Goal: Task Accomplishment & Management: Complete application form

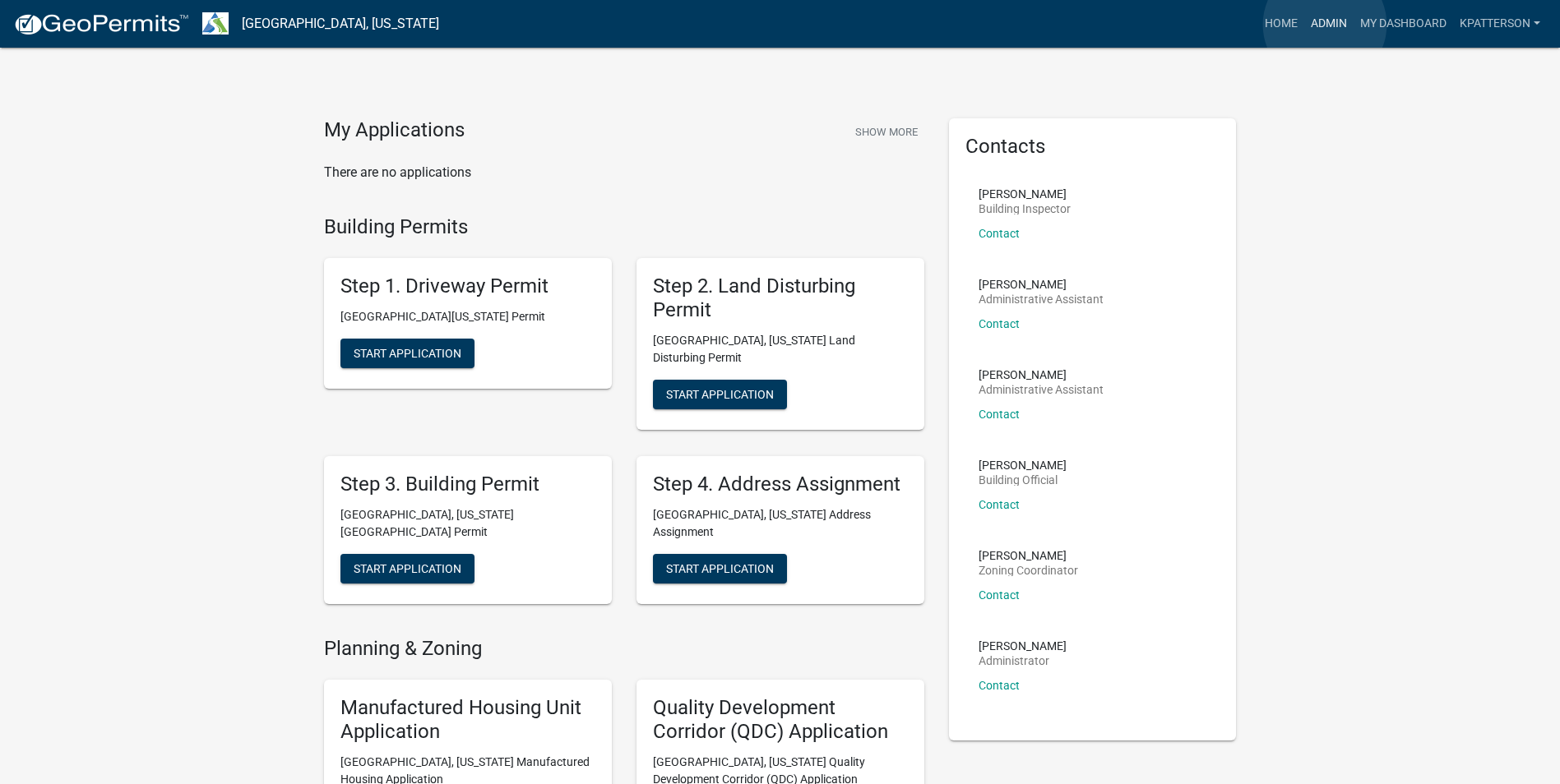
click at [1325, 25] on link "Admin" at bounding box center [1330, 23] width 50 height 31
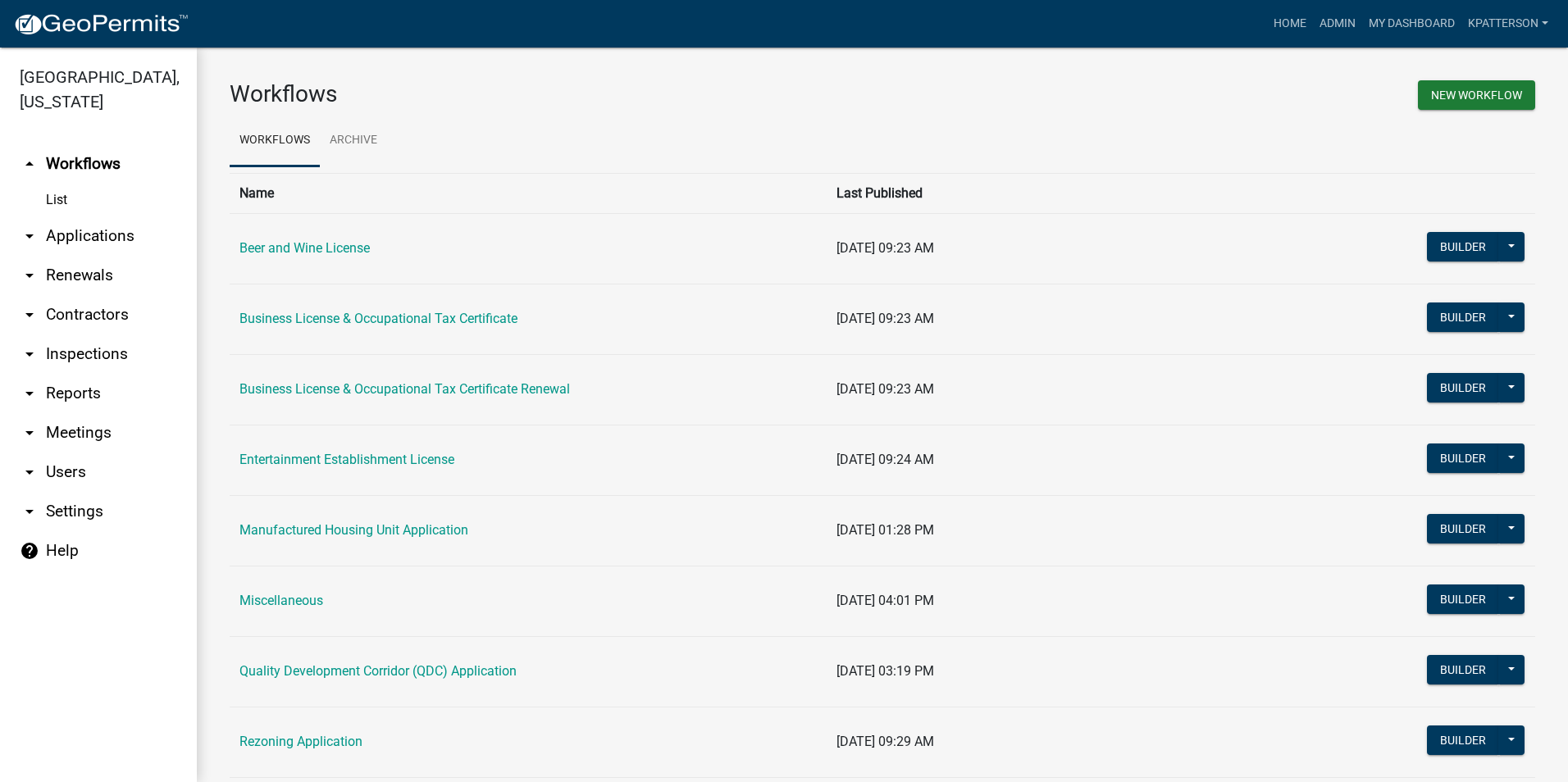
click at [112, 216] on link "arrow_drop_down Applications" at bounding box center [98, 236] width 197 height 40
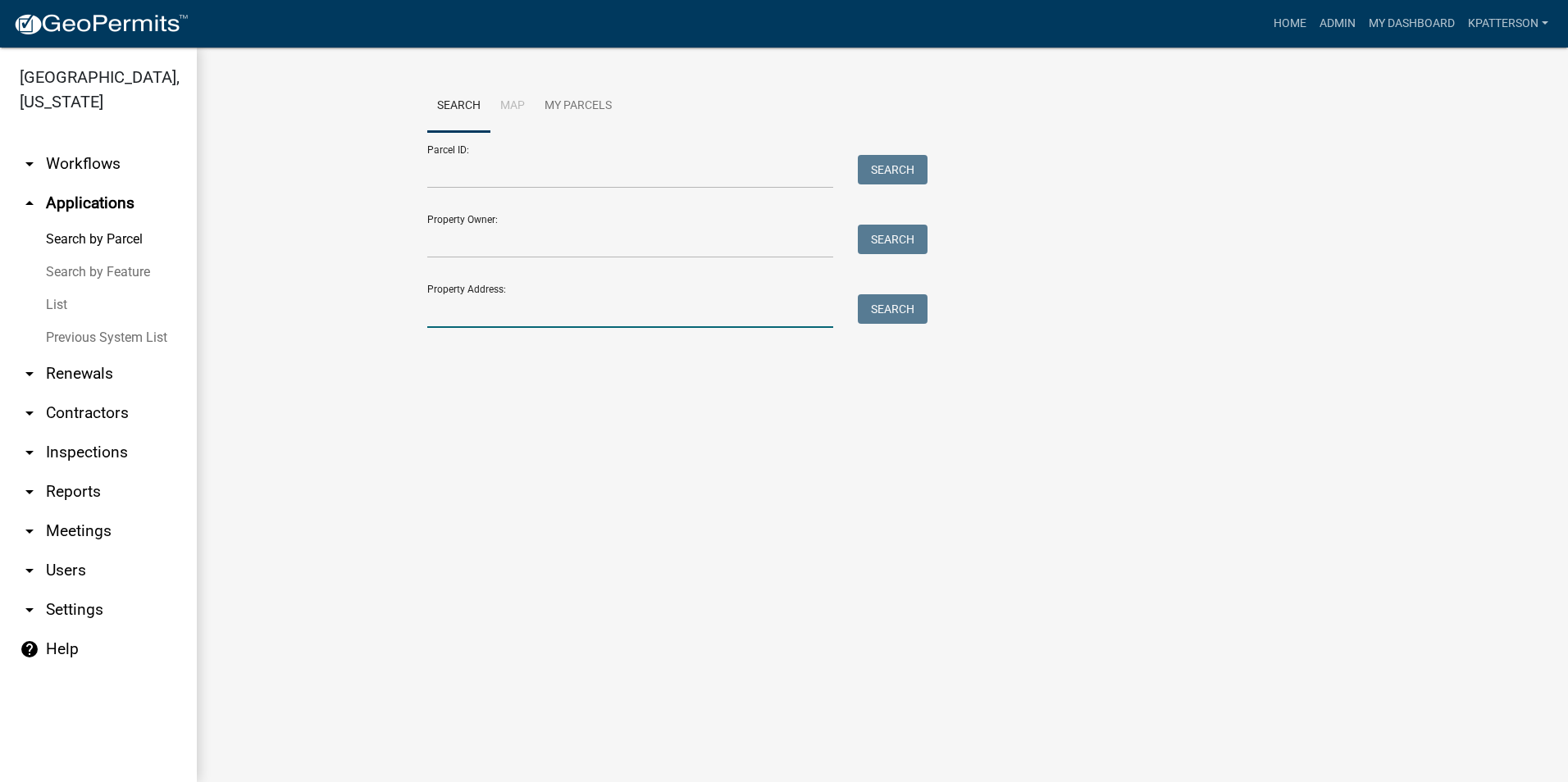
click at [443, 324] on input "Property Address:" at bounding box center [630, 311] width 406 height 34
type input "3337 [PERSON_NAME]"
click at [909, 297] on button "Search" at bounding box center [893, 308] width 70 height 29
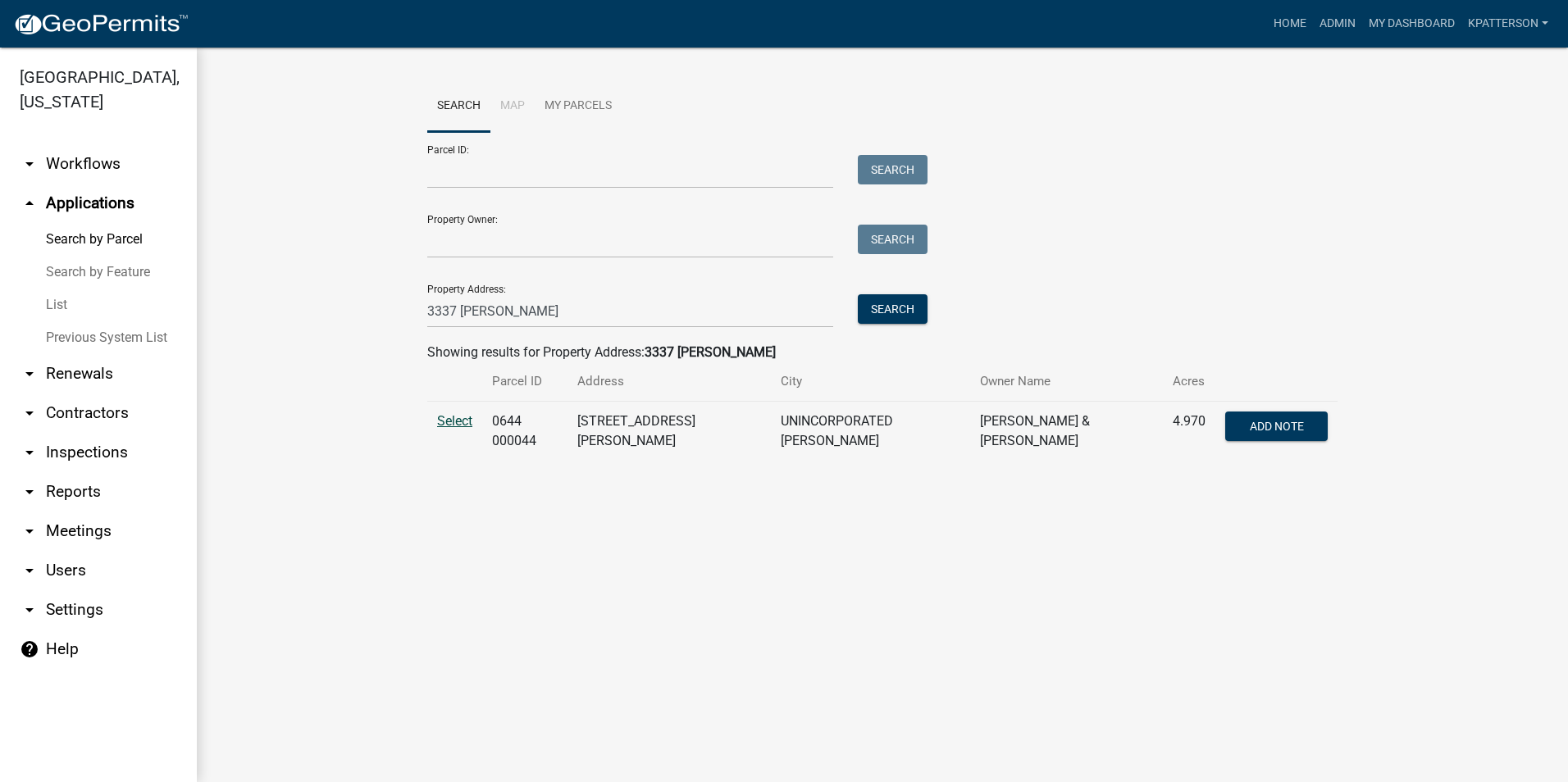
click at [463, 426] on span "Select" at bounding box center [455, 421] width 35 height 16
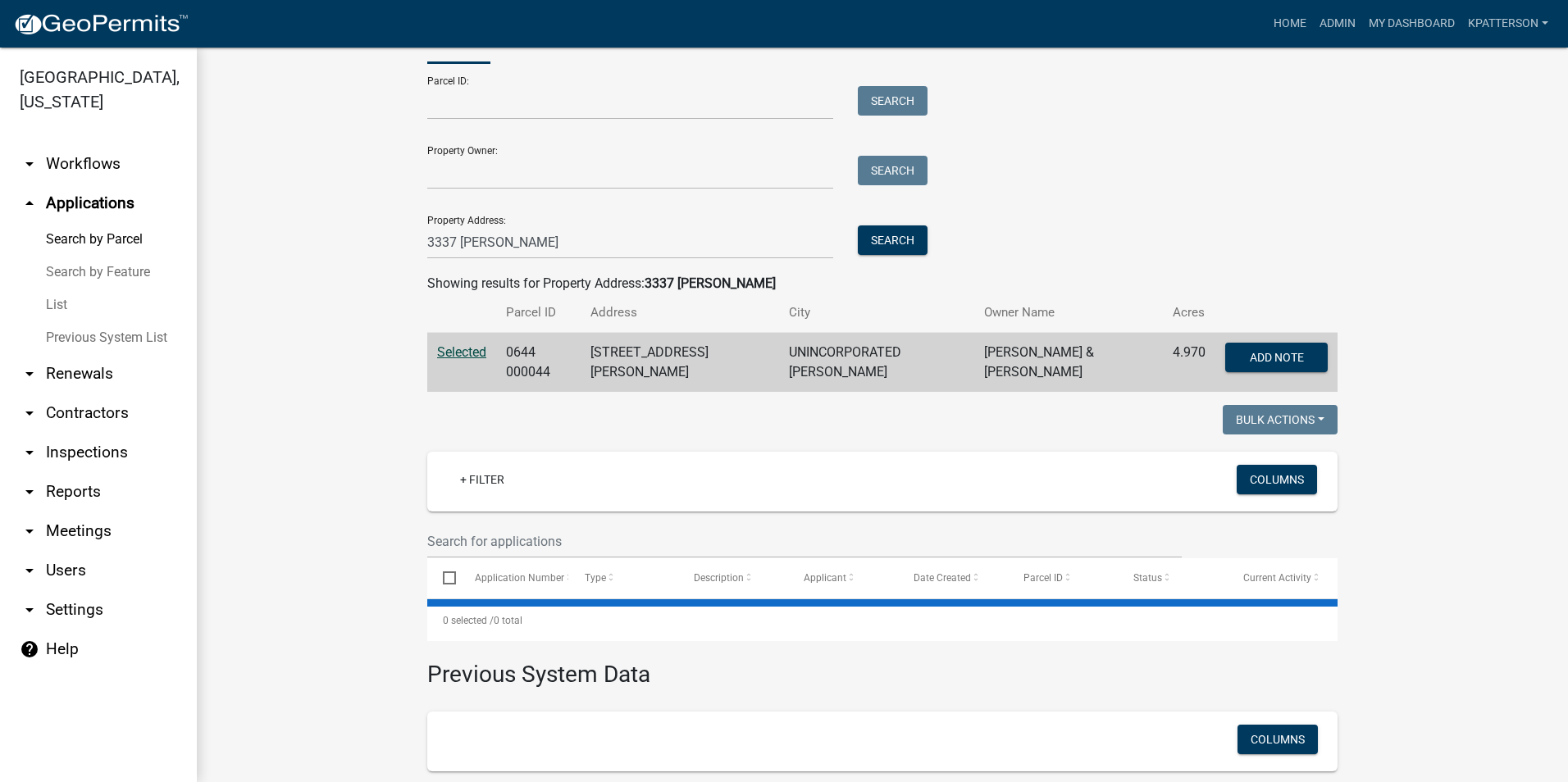
scroll to position [246, 0]
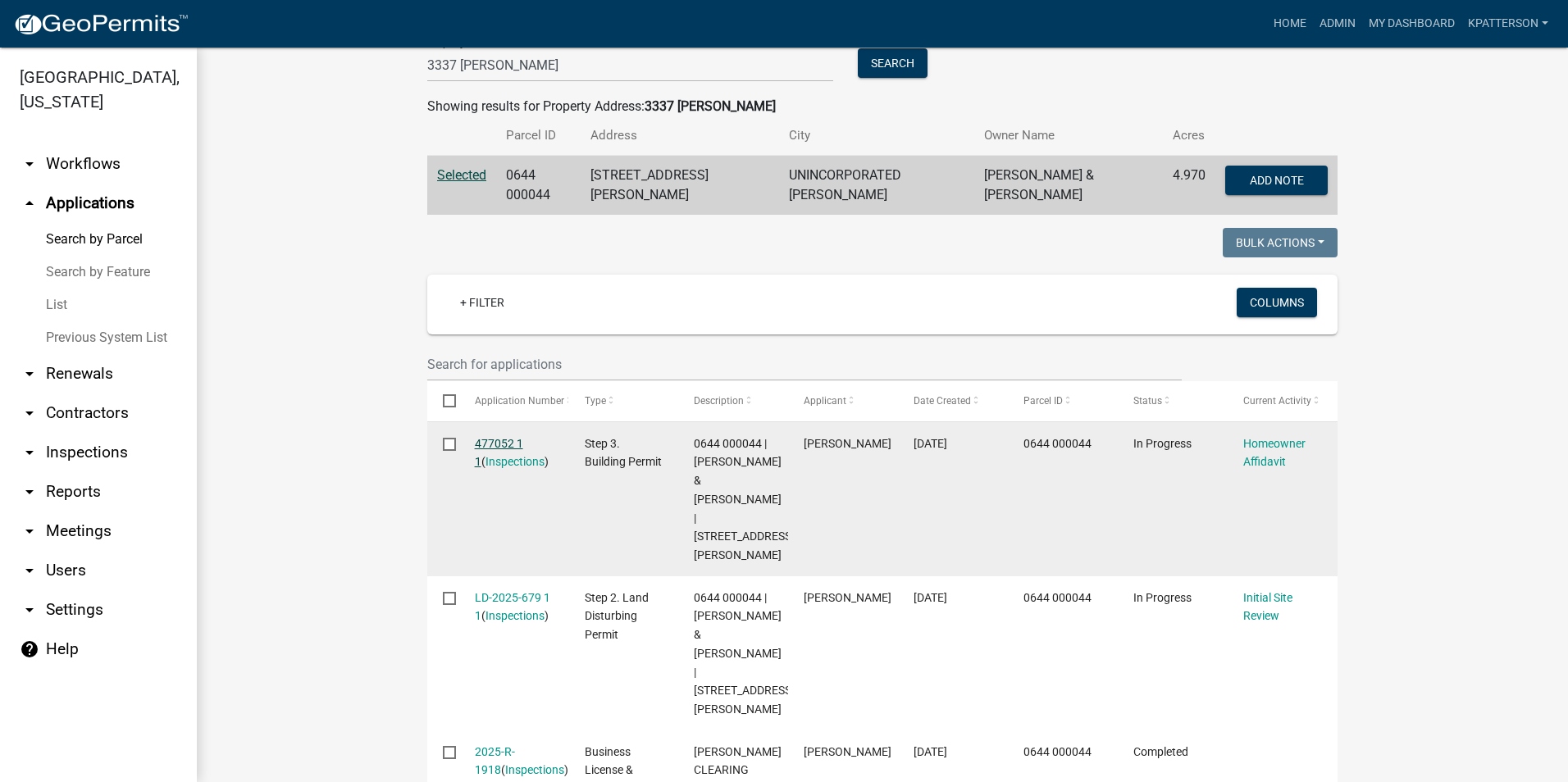
click at [493, 437] on link "477052 1 1" at bounding box center [499, 453] width 49 height 32
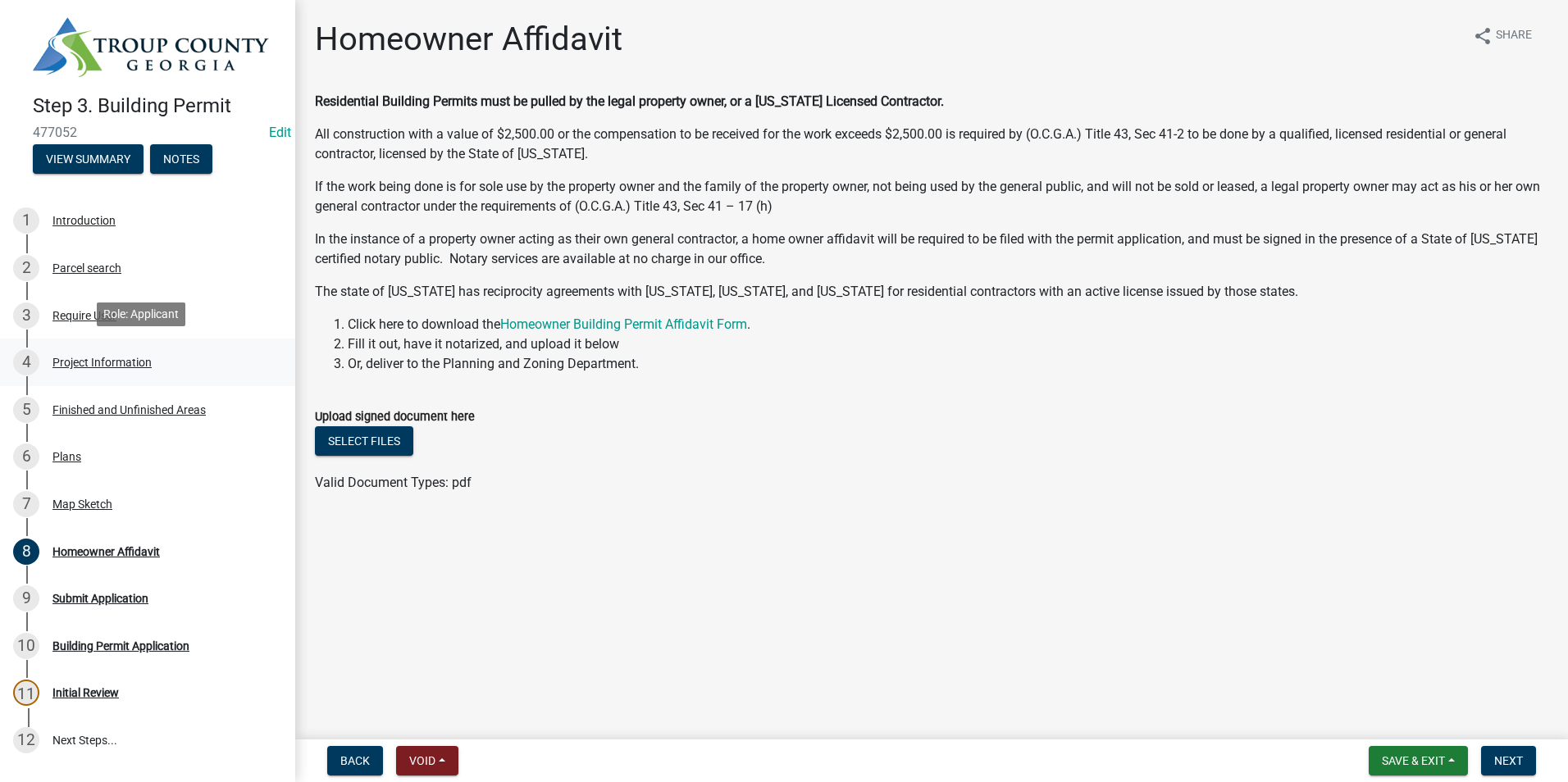
click at [142, 364] on div "Project Information" at bounding box center [102, 362] width 99 height 11
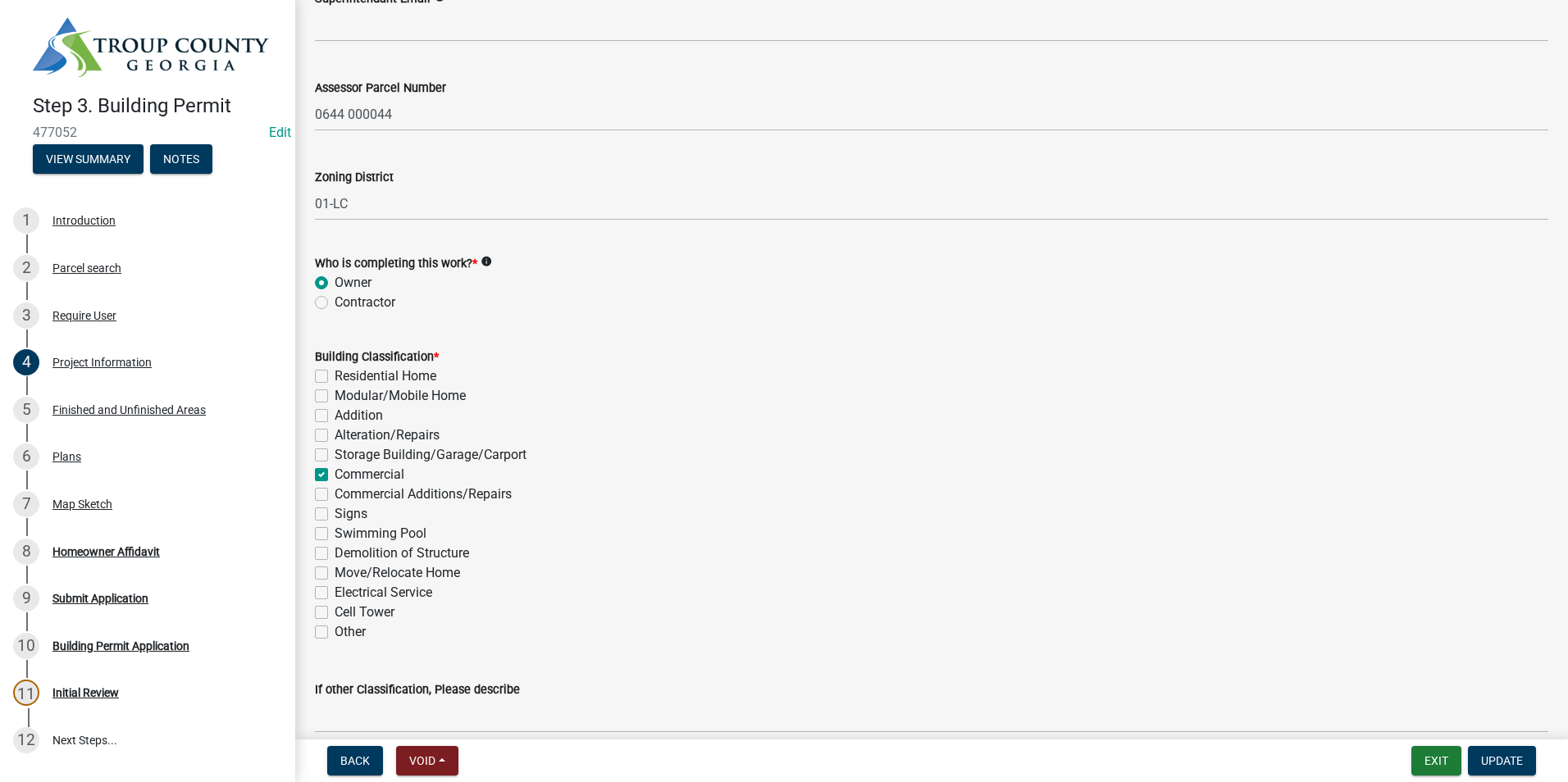
scroll to position [1066, 0]
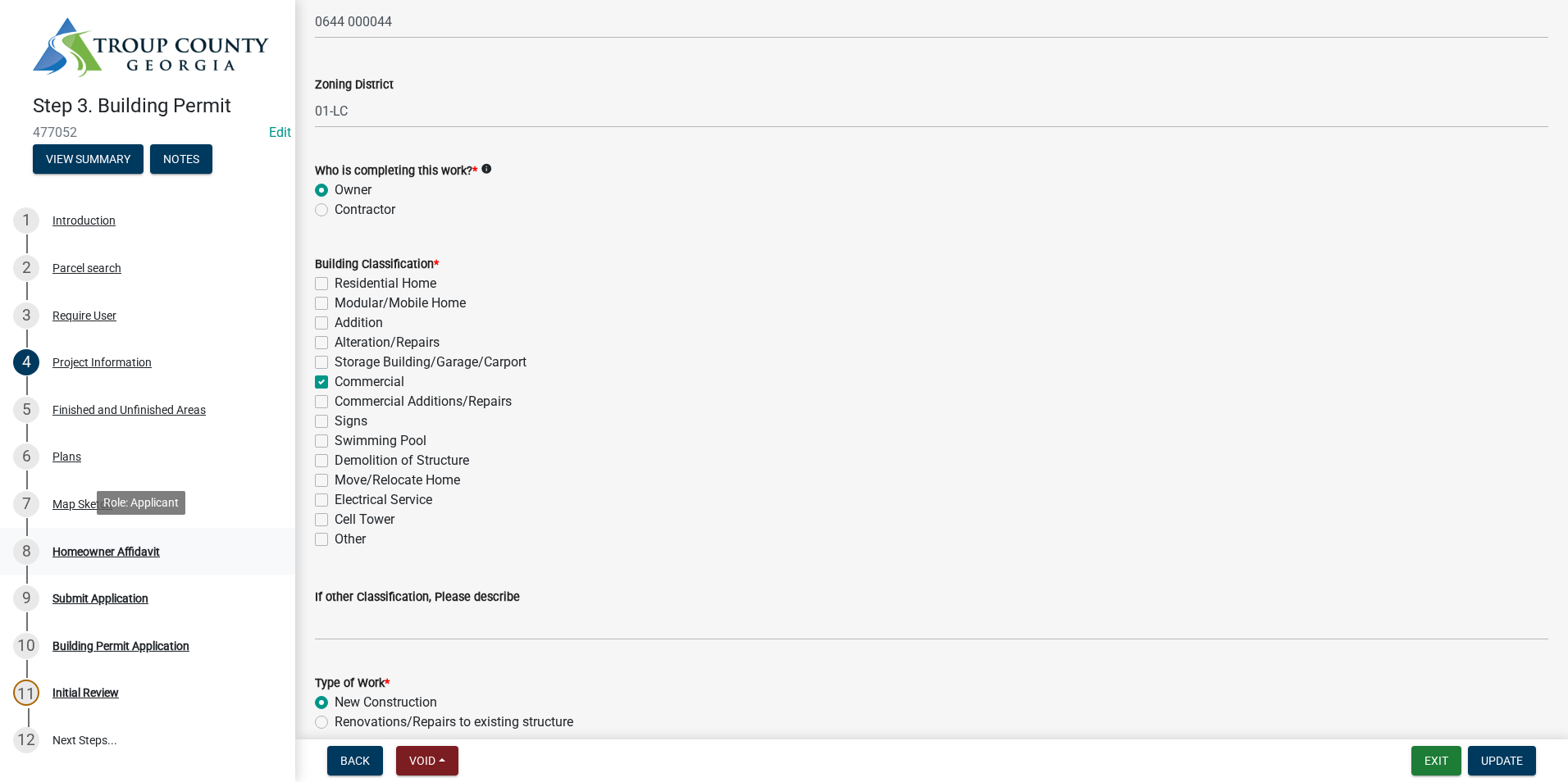
click at [177, 540] on div "8 Homeowner Affidavit" at bounding box center [141, 552] width 256 height 27
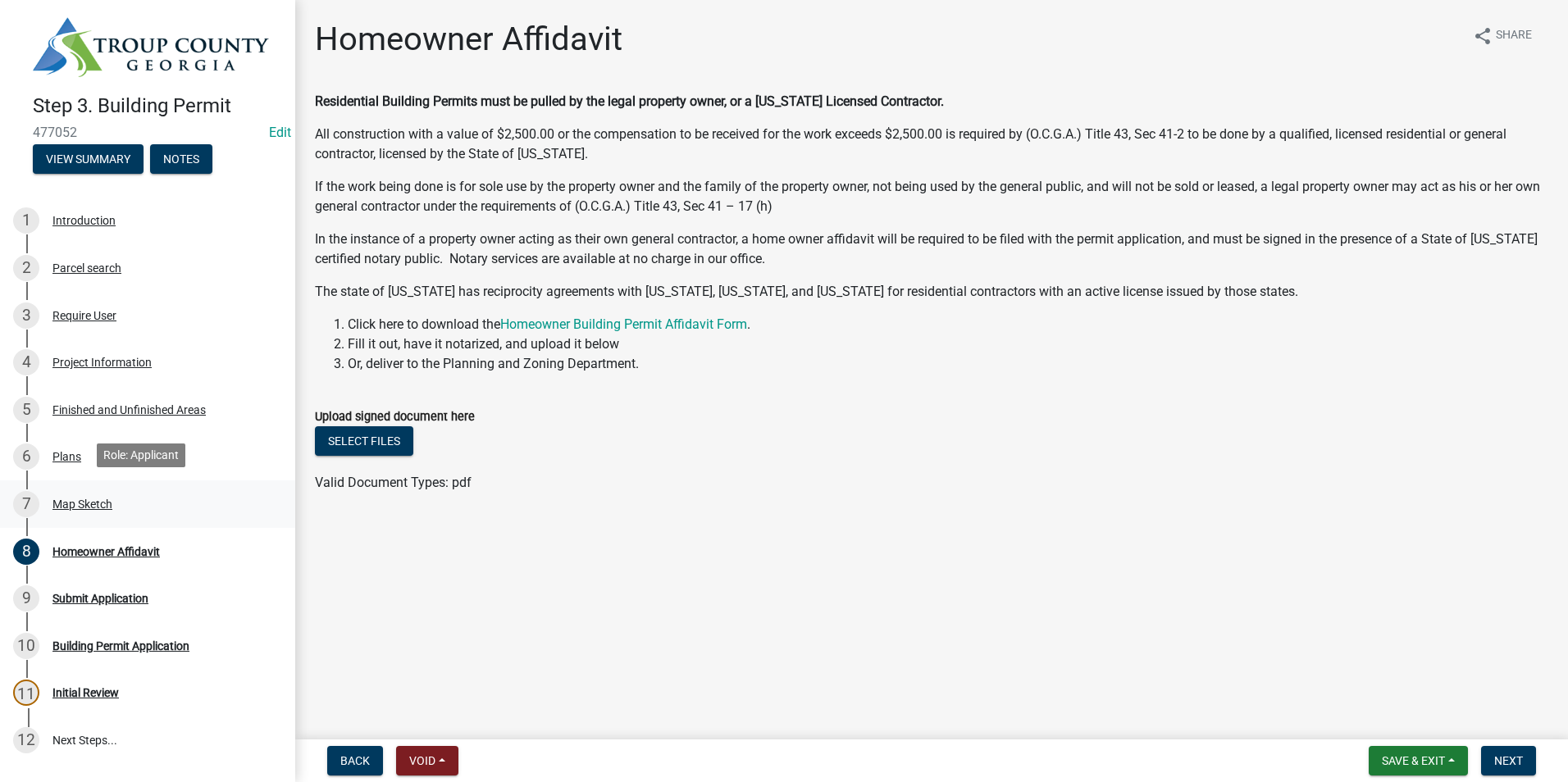
click at [119, 497] on div "7 Map Sketch" at bounding box center [141, 505] width 256 height 27
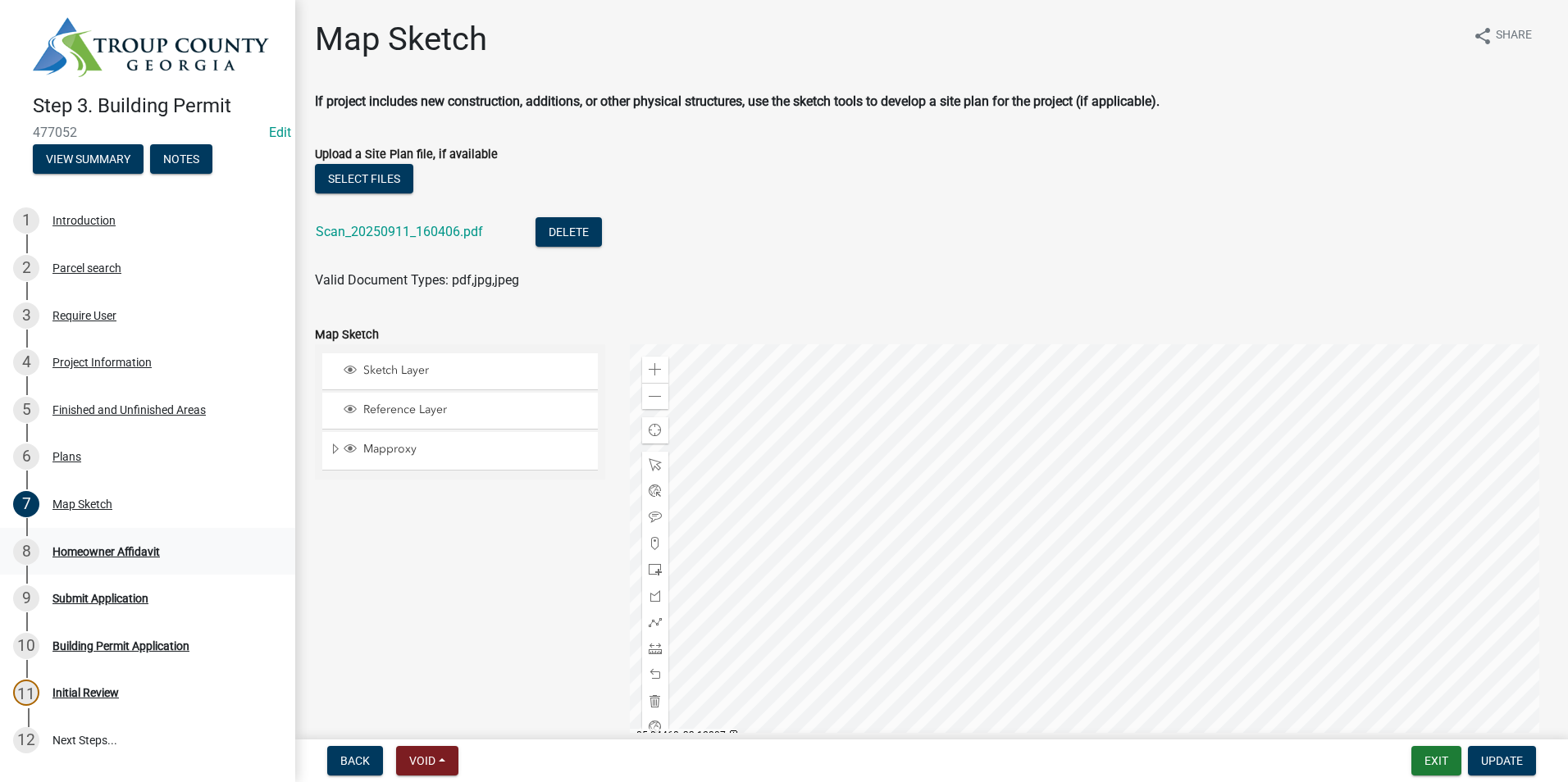
click at [50, 546] on div "8 Homeowner Affidavit" at bounding box center [141, 552] width 256 height 27
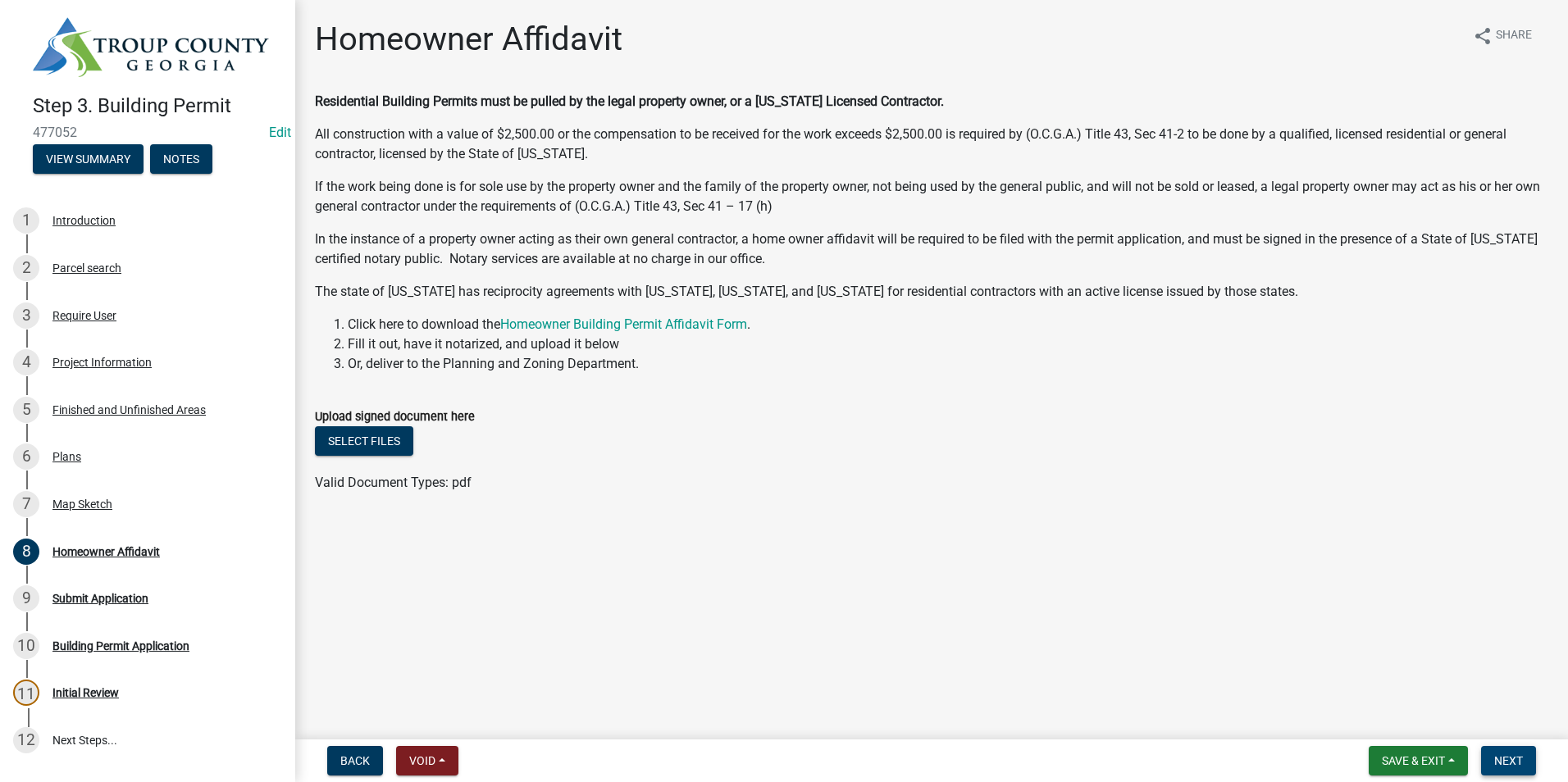
click at [1520, 764] on span "Next" at bounding box center [1509, 761] width 28 height 13
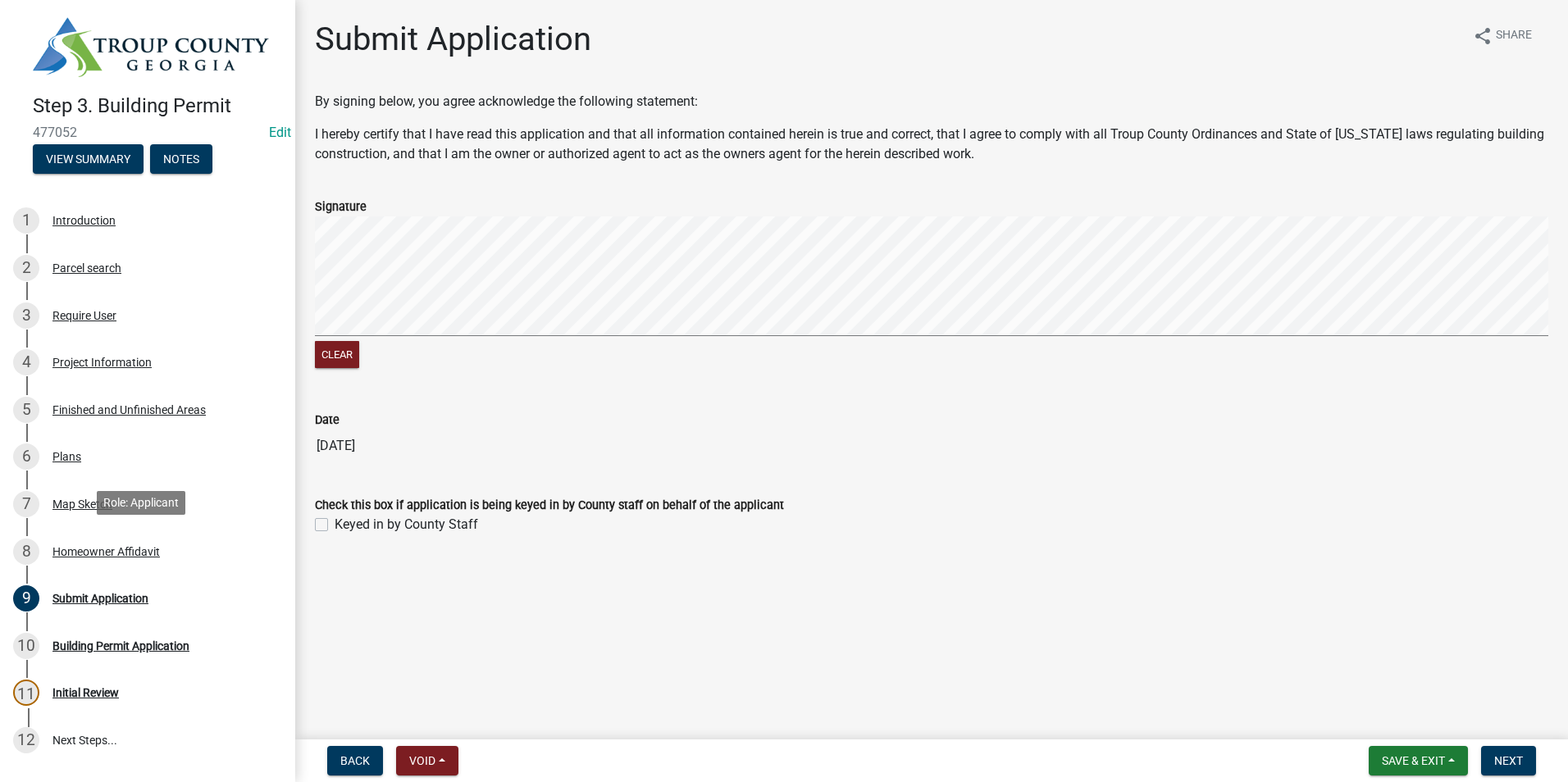
click at [100, 539] on div "8 Homeowner Affidavit" at bounding box center [141, 552] width 256 height 27
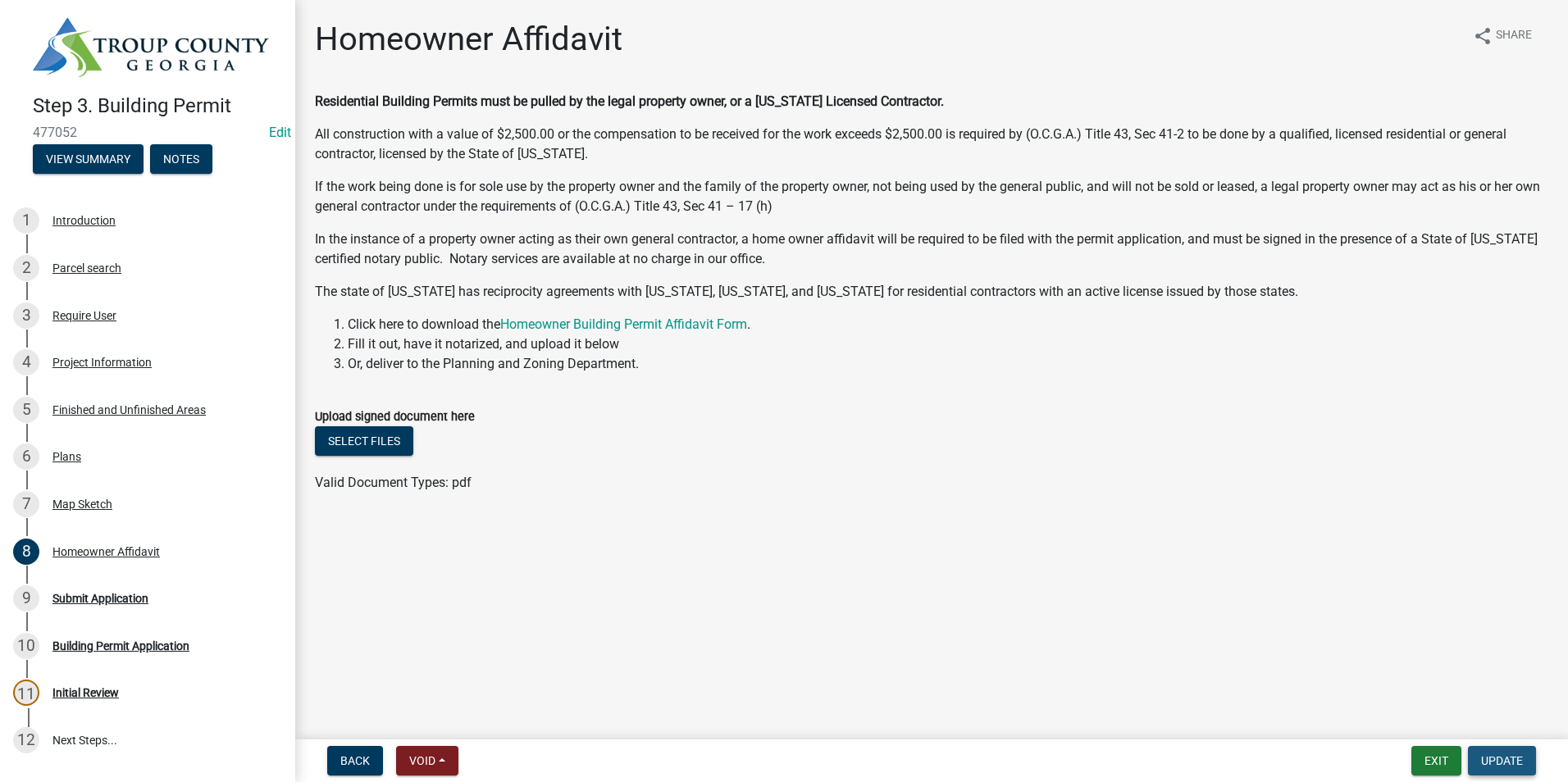
click at [1527, 764] on button "Update" at bounding box center [1502, 761] width 68 height 29
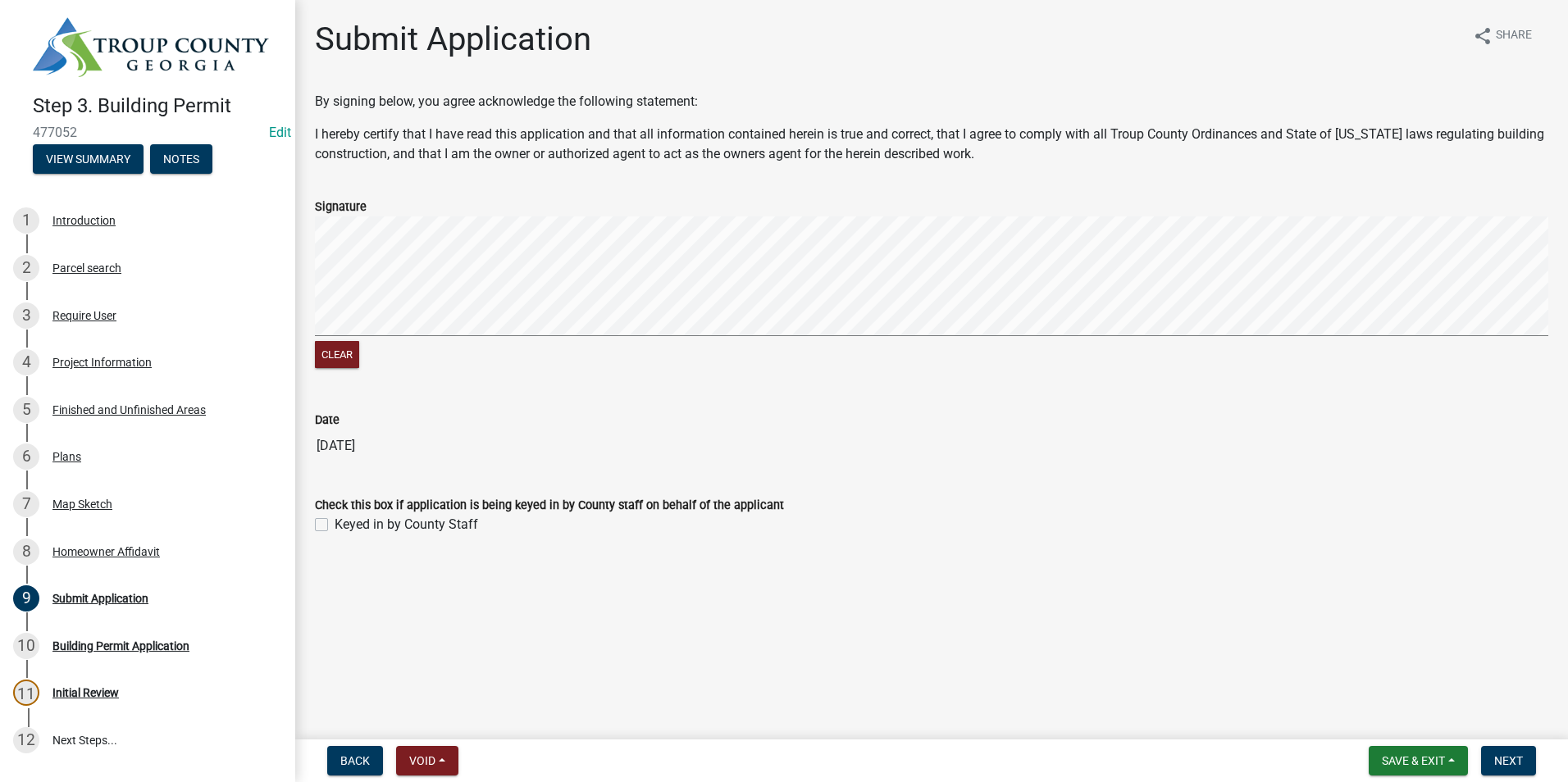
click at [311, 524] on div "Check this box if application is being keyed in by County staff on behalf of th…" at bounding box center [932, 505] width 1259 height 59
click at [335, 528] on label "Keyed in by County Staff" at bounding box center [407, 525] width 143 height 19
click at [335, 526] on input "Keyed in by County Staff" at bounding box center [340, 520] width 11 height 11
checkbox input "true"
click at [1499, 767] on span "Next" at bounding box center [1509, 761] width 28 height 13
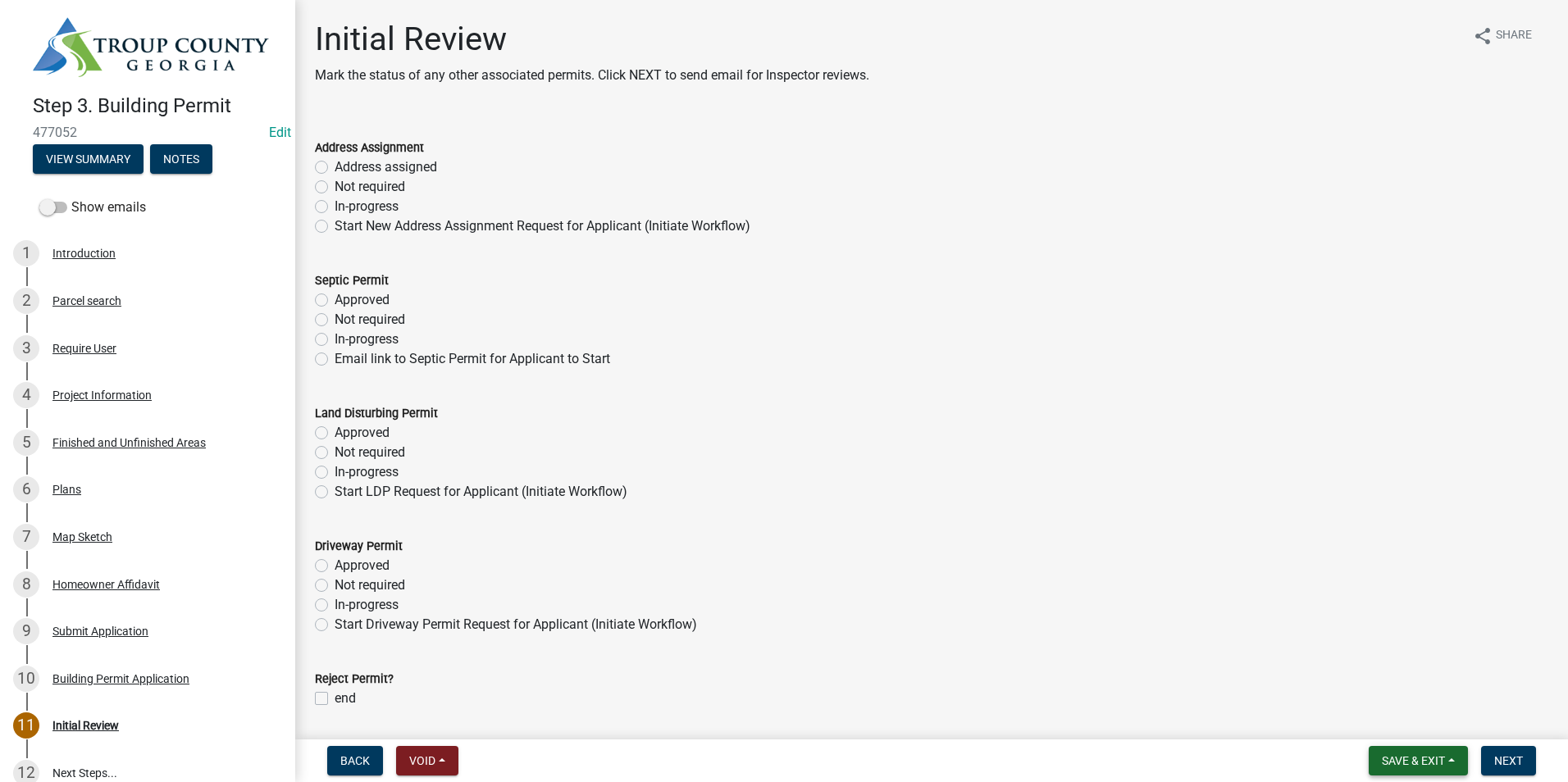
click at [1420, 750] on button "Save & Exit" at bounding box center [1419, 761] width 99 height 29
click at [1418, 727] on button "Save & Exit" at bounding box center [1403, 718] width 131 height 40
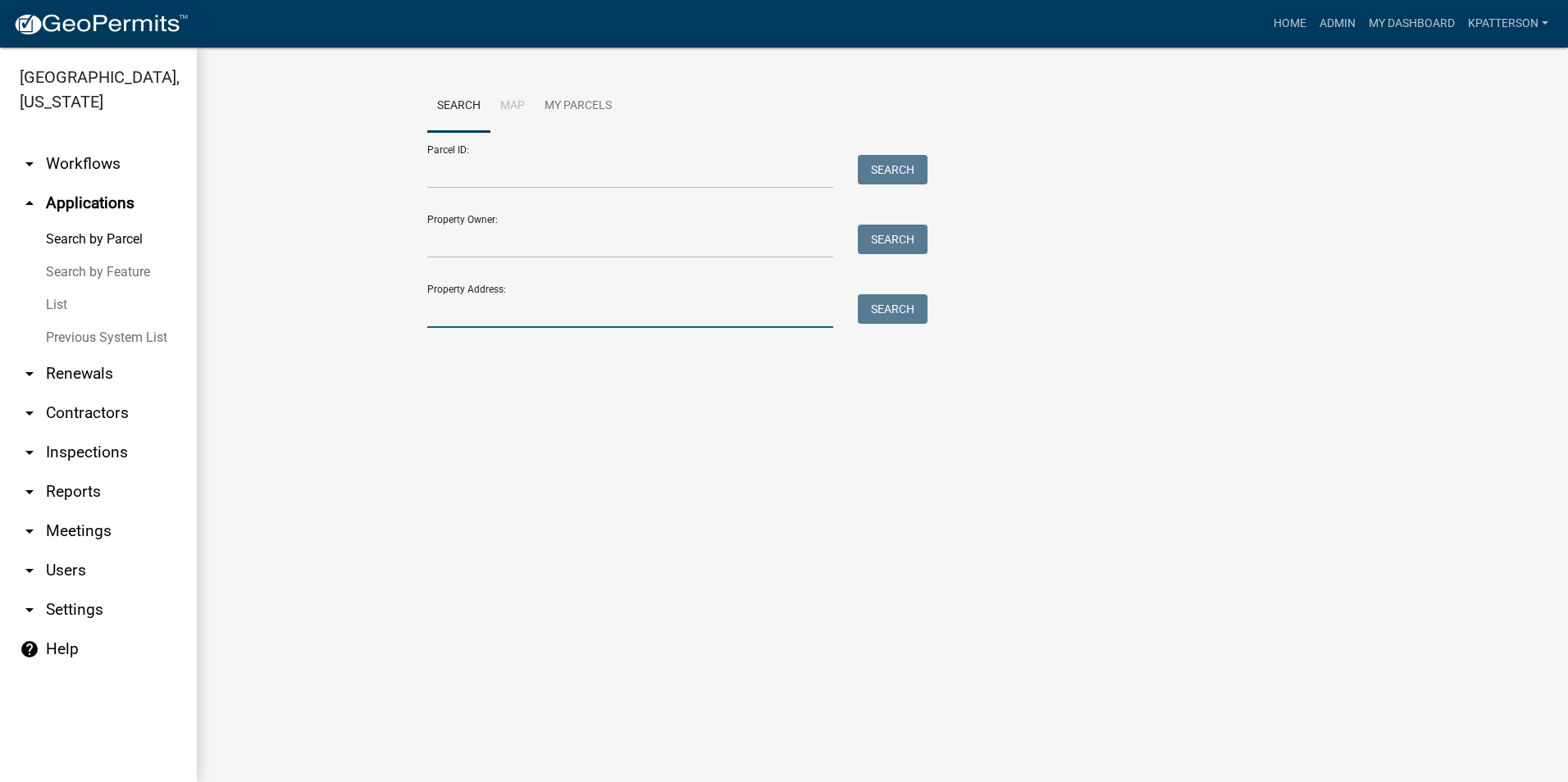
click at [494, 325] on input "Property Address:" at bounding box center [630, 311] width 406 height 34
type input "3337 [PERSON_NAME]"
click at [902, 306] on button "Search" at bounding box center [893, 308] width 70 height 29
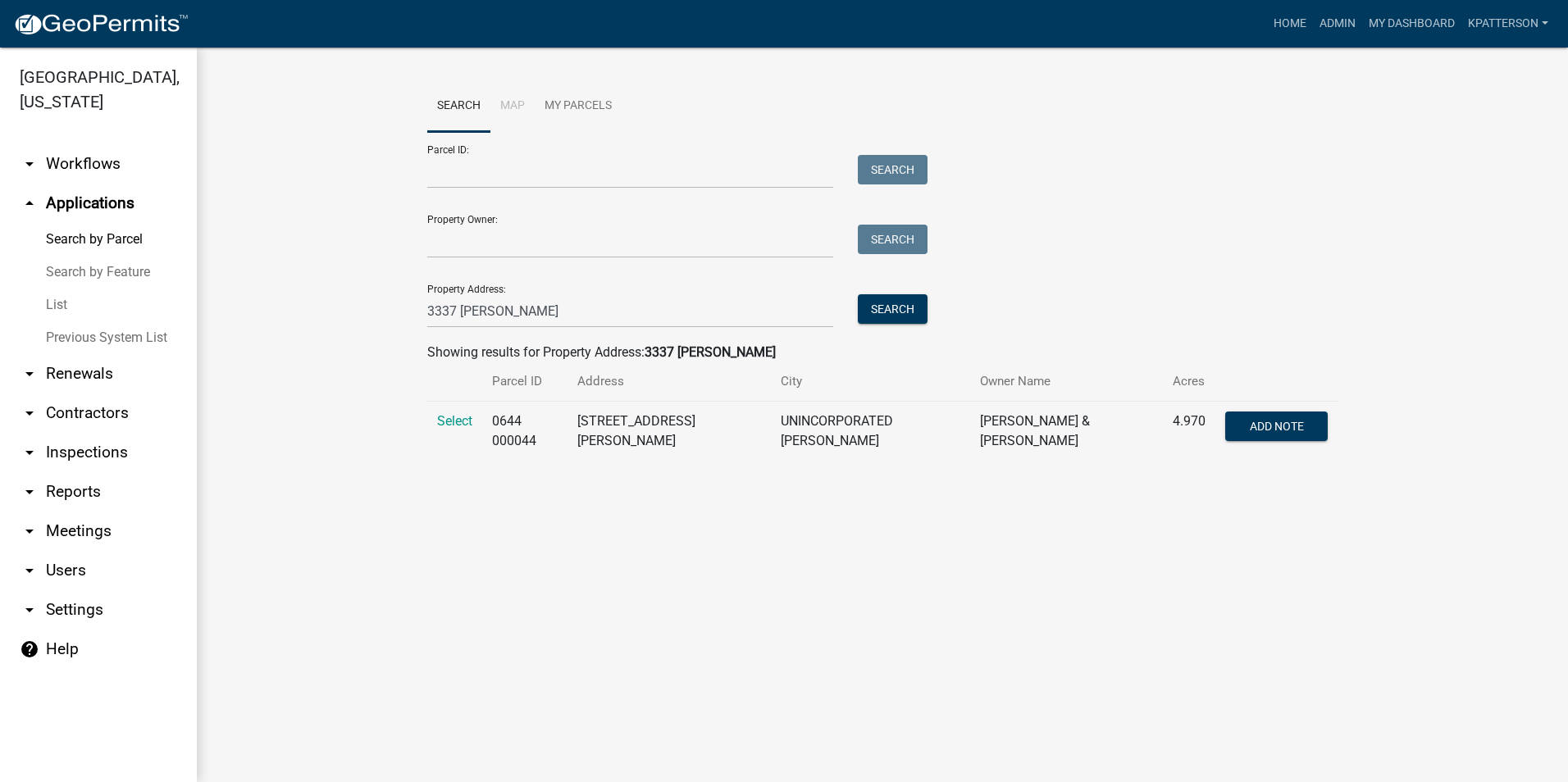
click at [445, 410] on td "Select" at bounding box center [455, 432] width 55 height 60
click at [445, 418] on span "Select" at bounding box center [455, 421] width 35 height 16
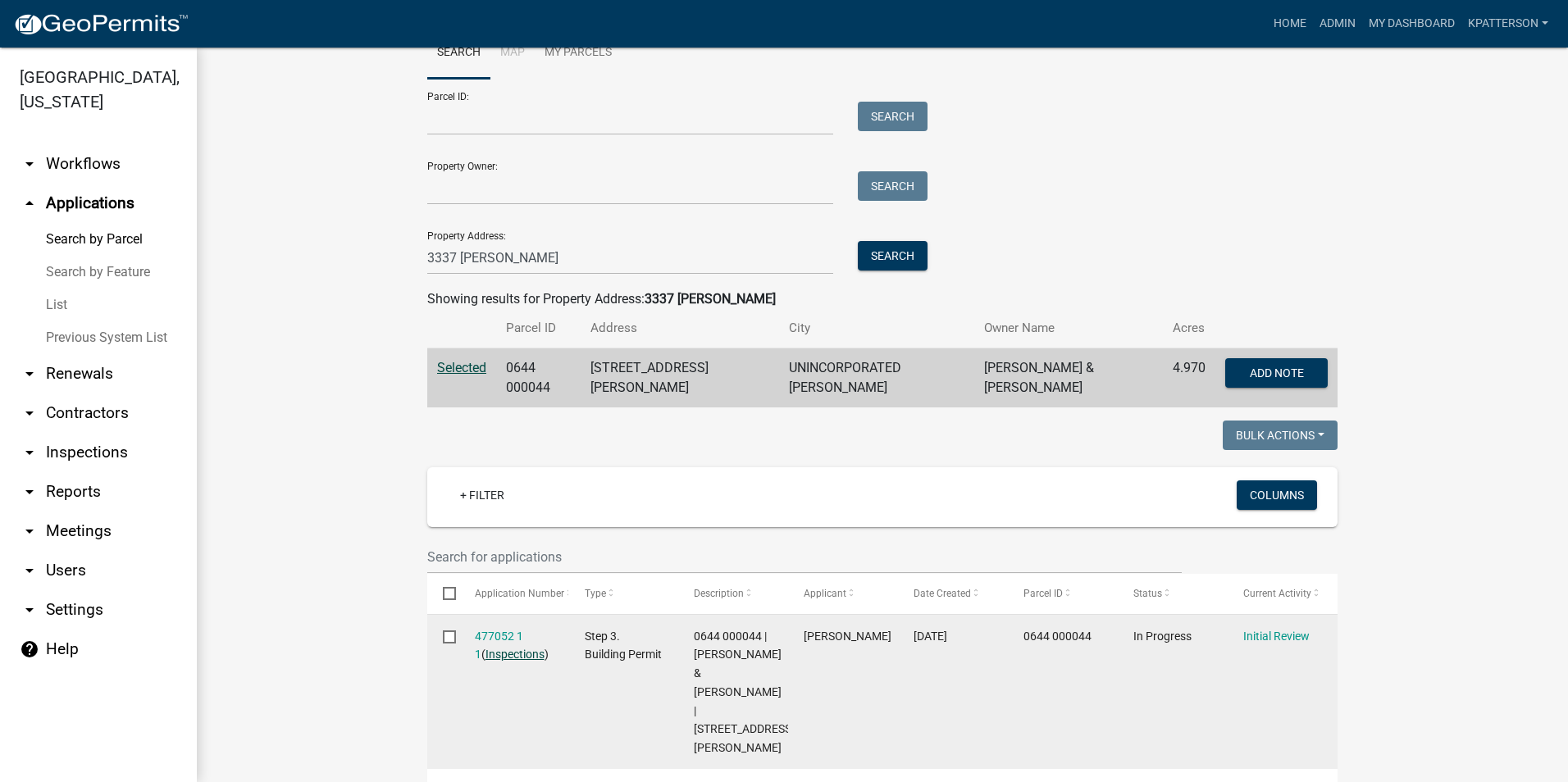
scroll to position [82, 0]
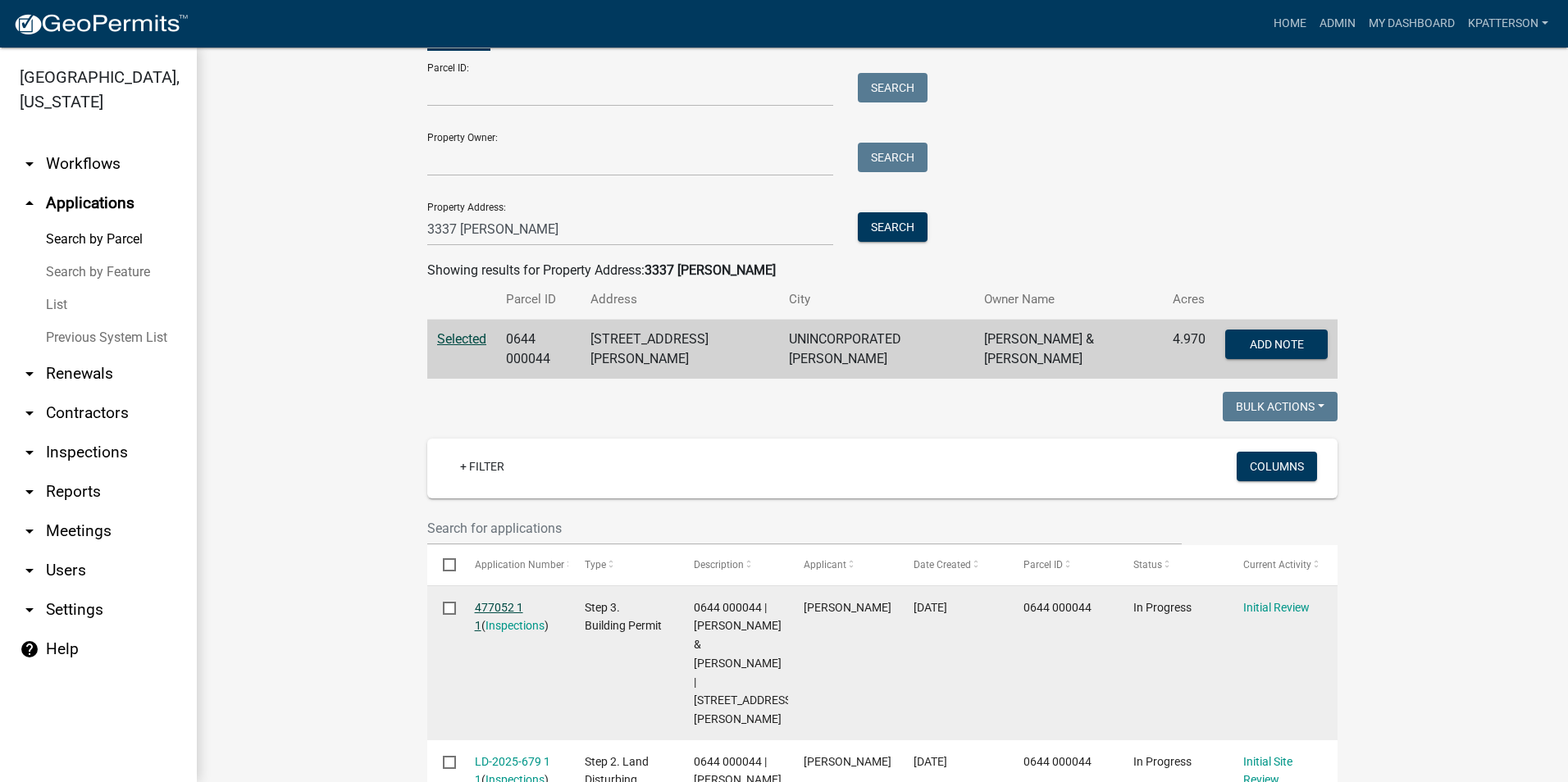
click at [504, 601] on link "477052 1 1" at bounding box center [499, 617] width 49 height 32
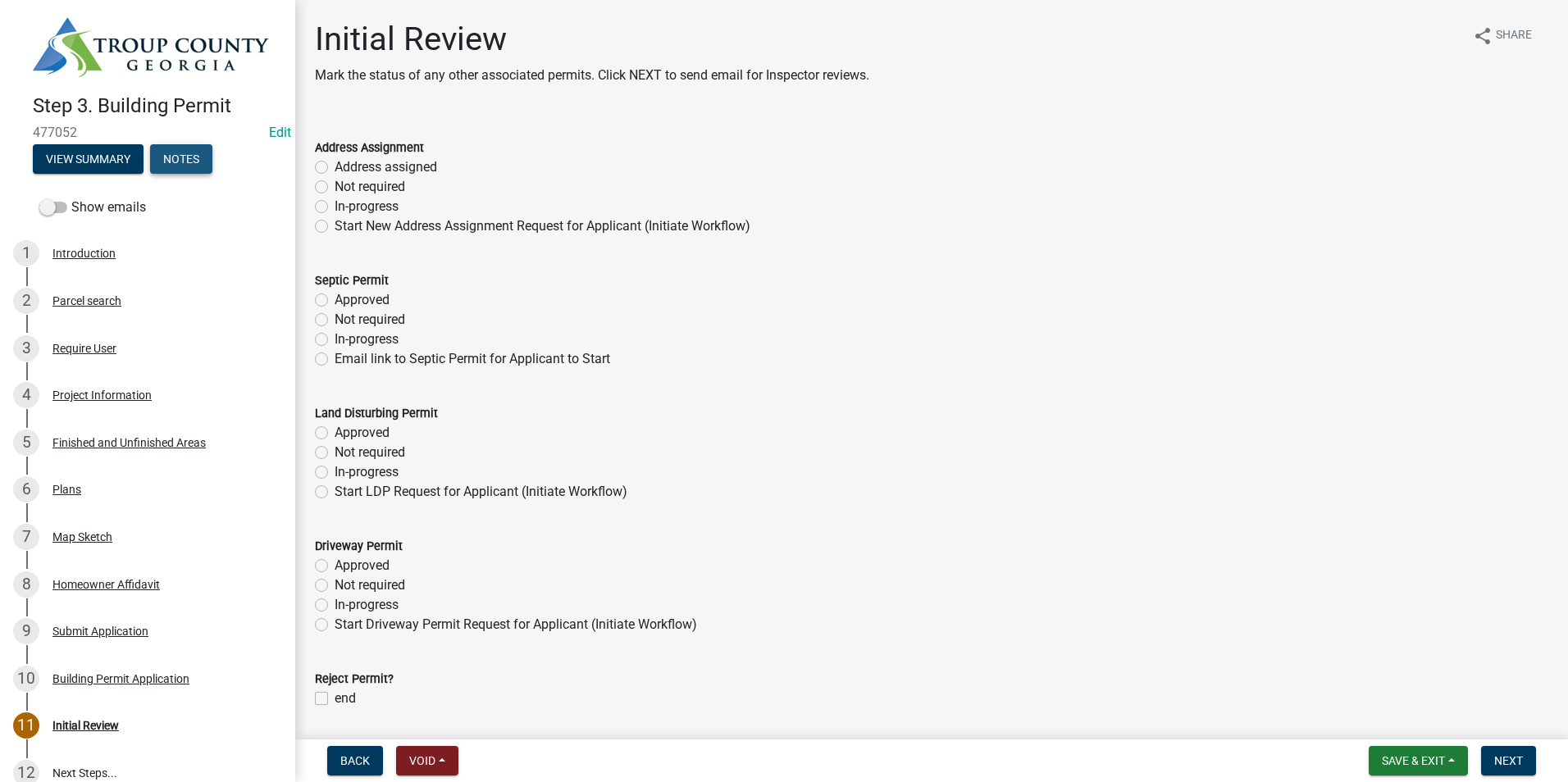
click at [164, 159] on button "Notes" at bounding box center [181, 158] width 63 height 29
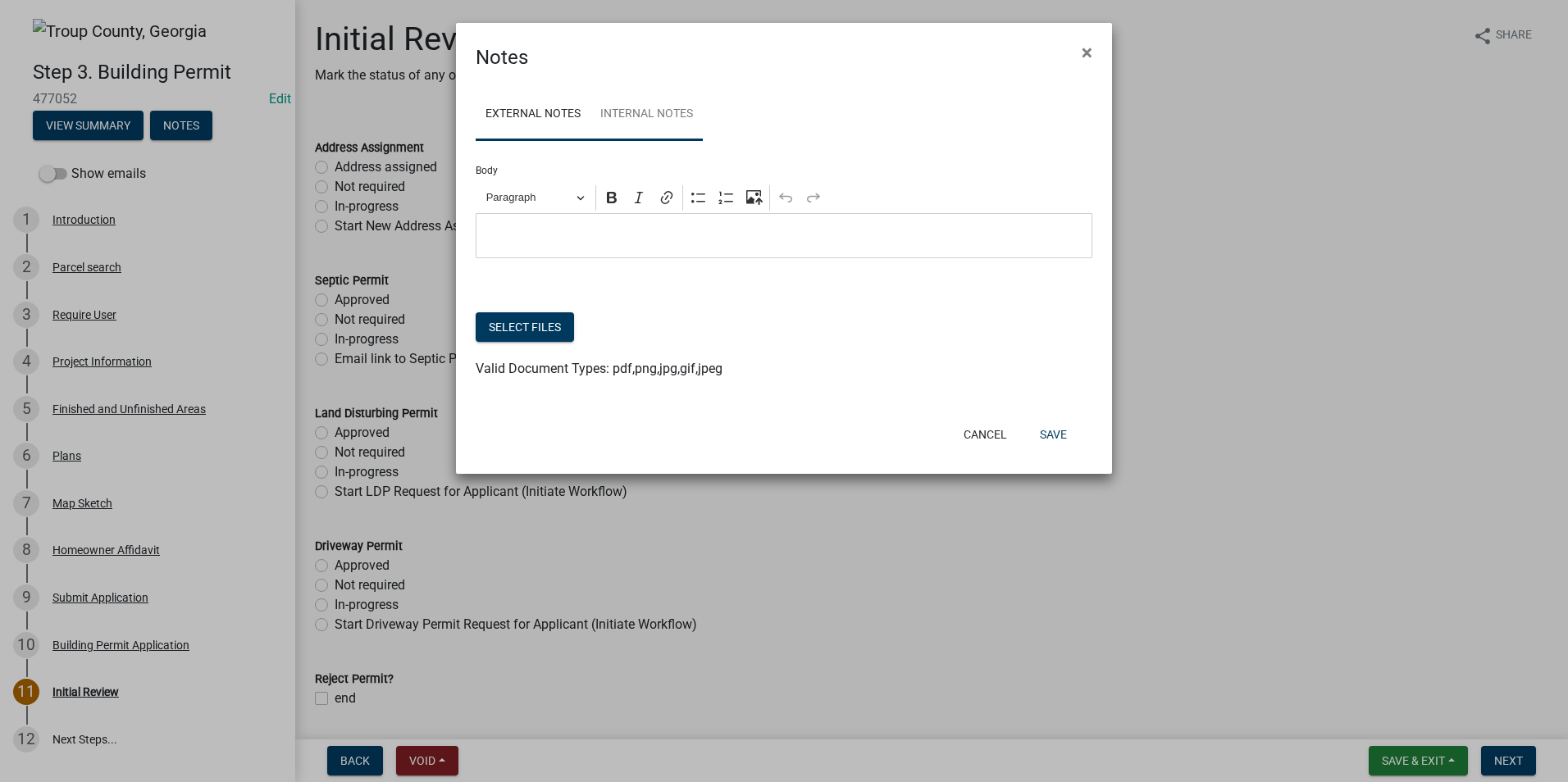
click at [617, 117] on link "Internal Notes" at bounding box center [646, 114] width 112 height 52
click at [516, 330] on button "Select files" at bounding box center [524, 327] width 98 height 29
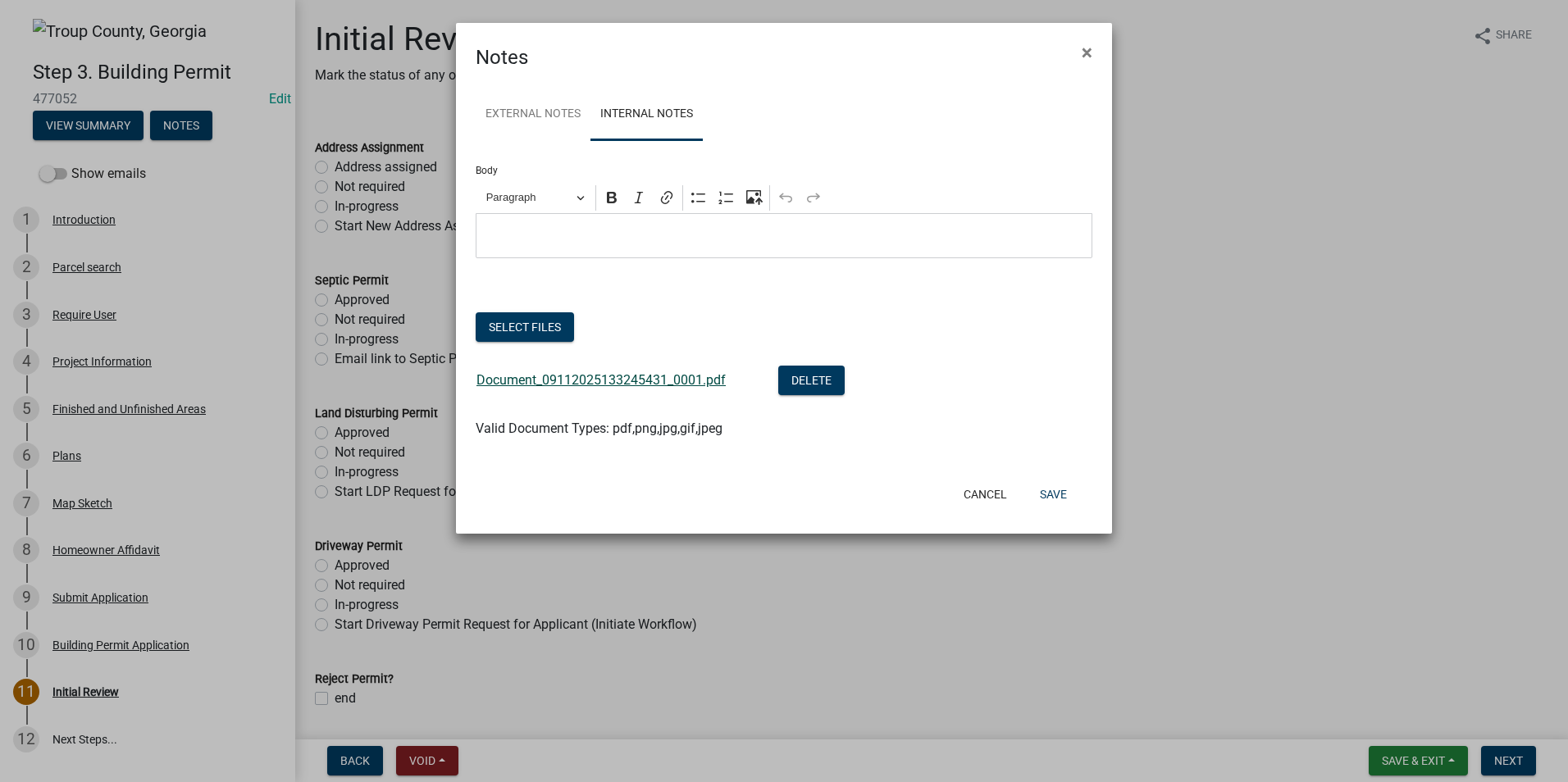
click at [562, 373] on link "Document_09112025133245431_0001.pdf" at bounding box center [601, 380] width 249 height 16
click at [1042, 498] on button "Save" at bounding box center [1054, 494] width 53 height 29
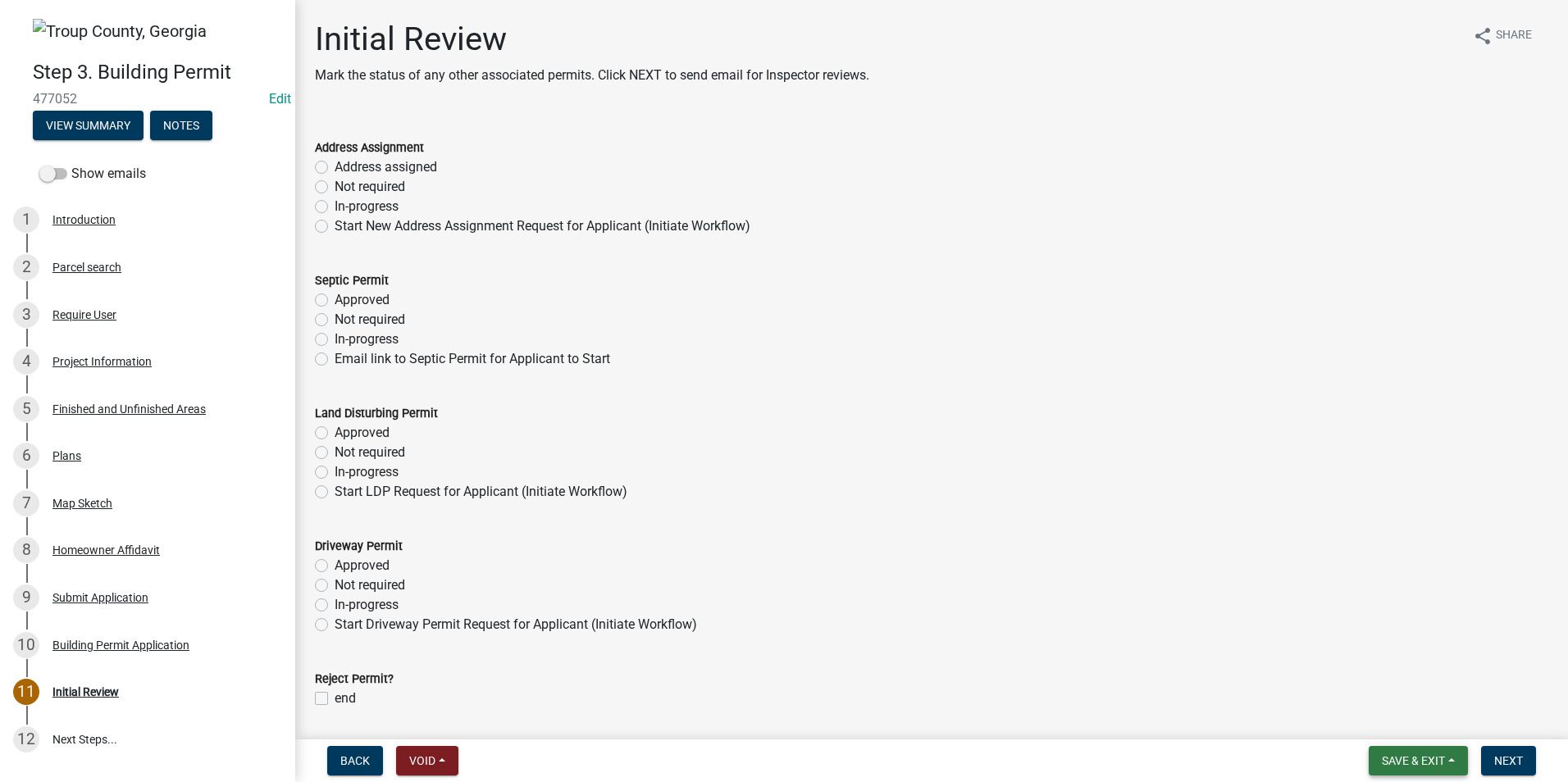
click at [1426, 769] on button "Save & Exit" at bounding box center [1419, 761] width 99 height 29
click at [1420, 718] on button "Save & Exit" at bounding box center [1403, 718] width 131 height 40
